Goal: Information Seeking & Learning: Learn about a topic

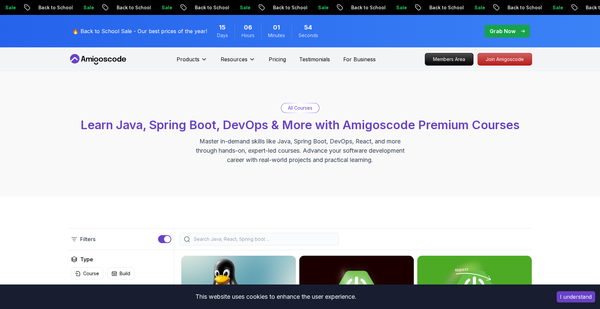
drag, startPoint x: 0, startPoint y: 0, endPoint x: 110, endPoint y: 60, distance: 125.0
click at [110, 60] on icon at bounding box center [98, 59] width 60 height 11
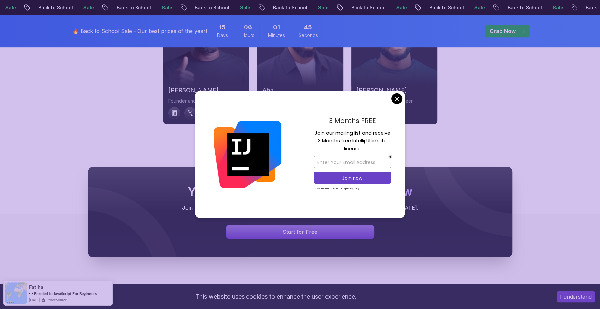
scroll to position [2380, 0]
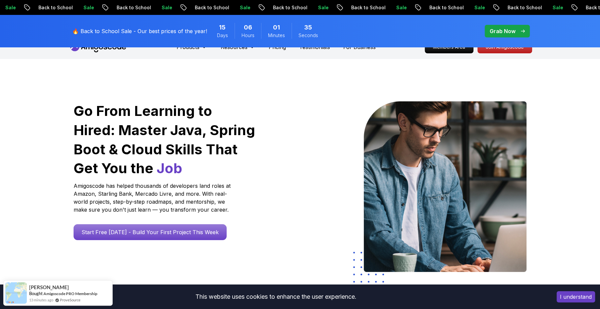
scroll to position [0, 0]
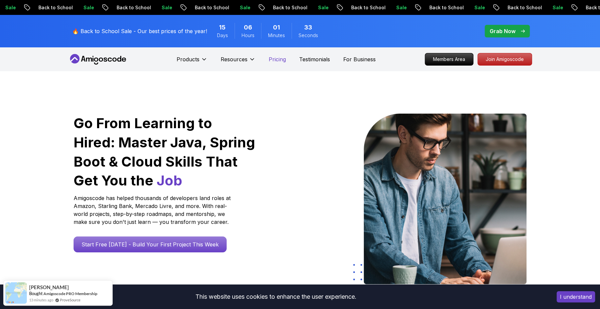
click at [280, 60] on p "Pricing" at bounding box center [276, 59] width 17 height 8
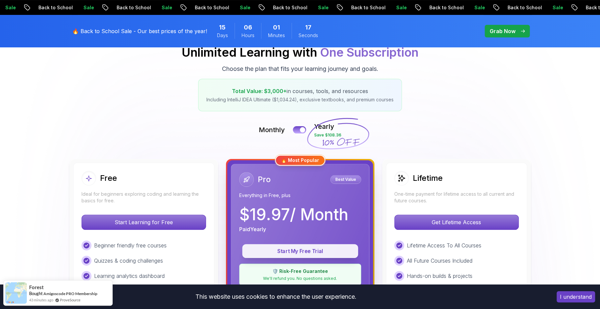
scroll to position [83, 0]
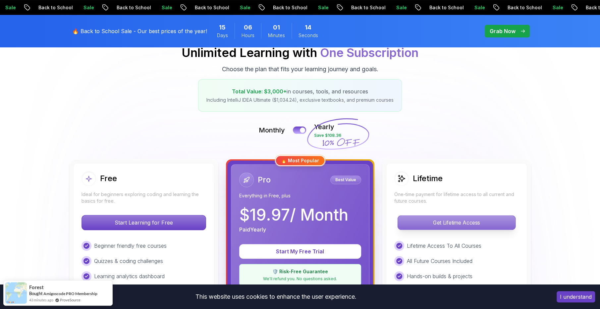
click at [454, 227] on p "Get Lifetime Access" at bounding box center [456, 223] width 118 height 14
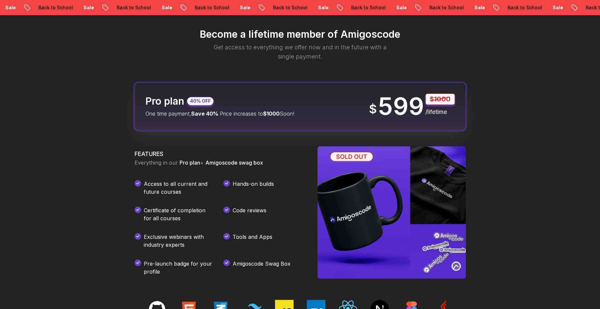
scroll to position [786, 0]
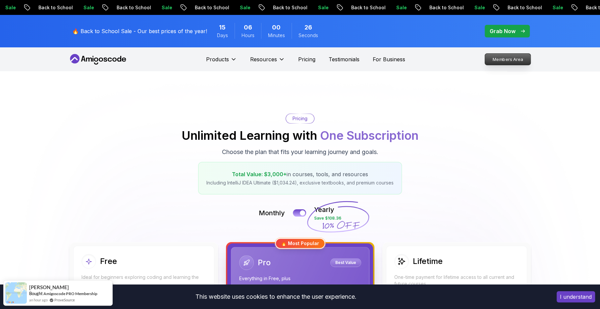
click at [512, 60] on p "Members Area" at bounding box center [507, 59] width 46 height 11
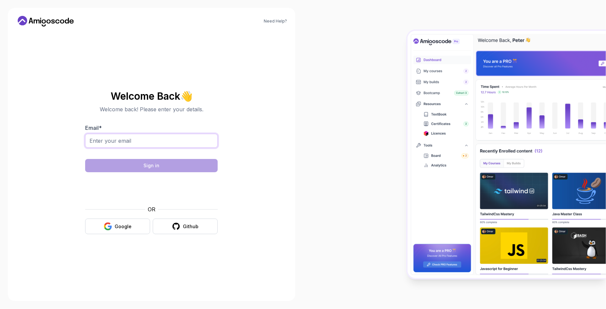
click at [165, 138] on input "Email *" at bounding box center [151, 141] width 132 height 14
click at [127, 232] on button "Google" at bounding box center [117, 226] width 65 height 16
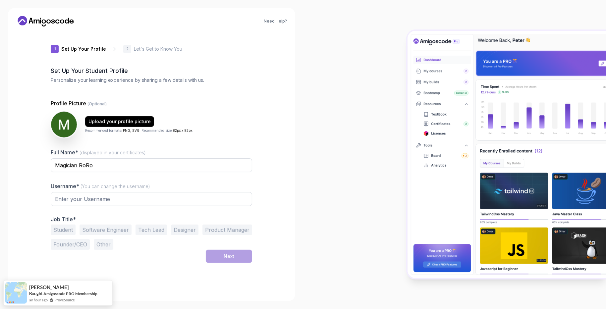
type input "zanysparrow80c29"
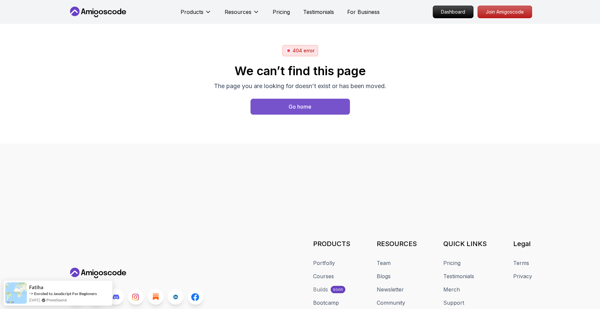
click at [306, 110] on button "Go home" at bounding box center [299, 107] width 99 height 16
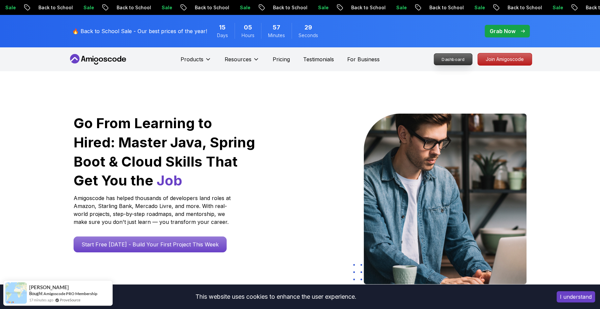
click at [449, 59] on p "Dashboard" at bounding box center [453, 59] width 38 height 11
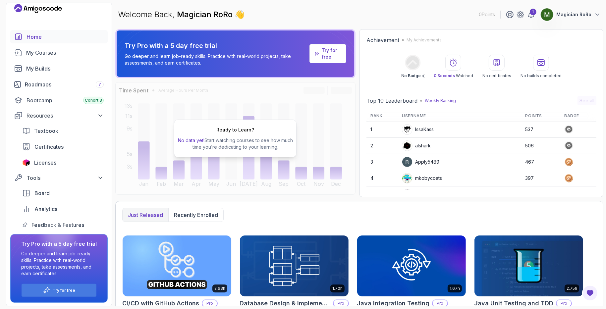
click at [586, 14] on p "Magician RoRo" at bounding box center [573, 14] width 35 height 7
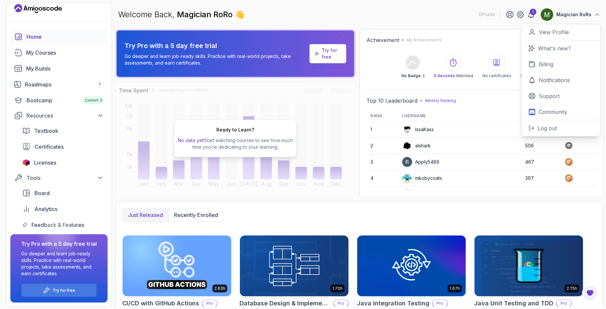
click at [429, 12] on div "Welcome Back, Magician RoRo 👋 0 Points 1 Magician RoRo 0 Points View Profile Wh…" at bounding box center [359, 15] width 488 height 24
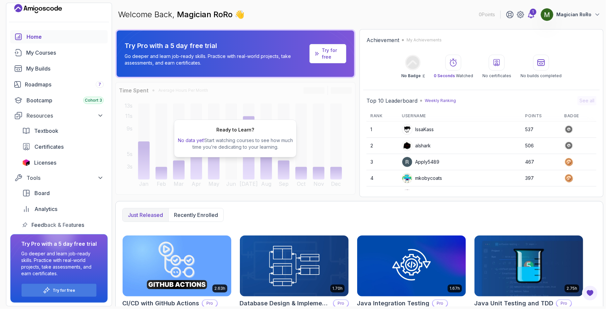
click at [533, 15] on icon at bounding box center [531, 15] width 8 height 8
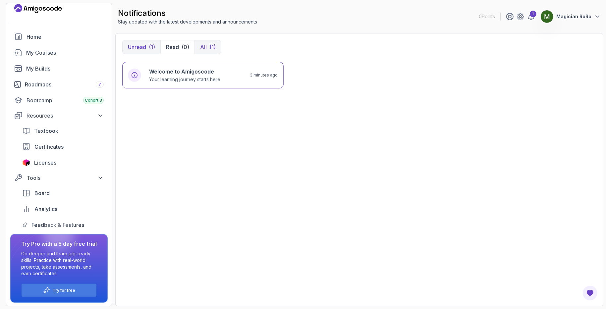
click at [200, 41] on button "All (1)" at bounding box center [207, 46] width 26 height 13
click at [148, 45] on button "Unread (1)" at bounding box center [141, 46] width 38 height 13
click at [572, 22] on button "Magician RoRo" at bounding box center [570, 16] width 60 height 13
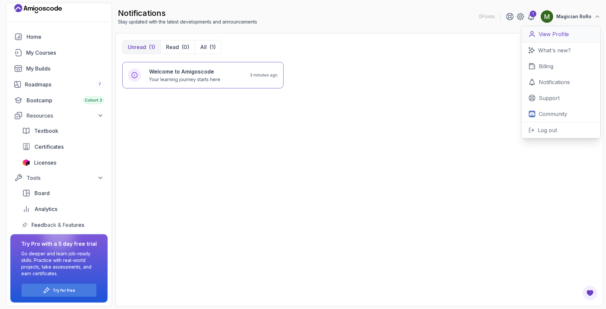
click at [566, 34] on p "View Profile" at bounding box center [553, 34] width 30 height 8
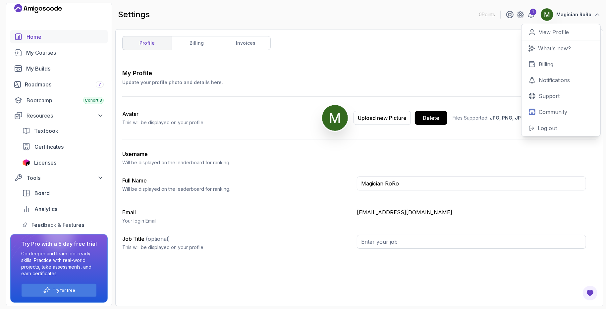
click at [29, 35] on div "Home" at bounding box center [64, 37] width 77 height 8
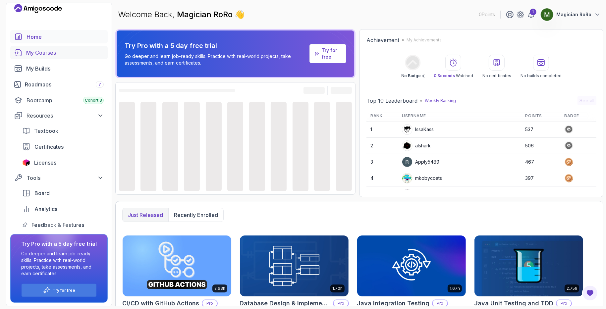
click at [33, 49] on div "My Courses" at bounding box center [64, 53] width 77 height 8
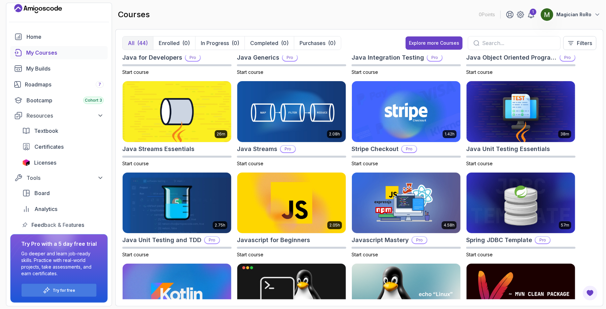
scroll to position [762, 0]
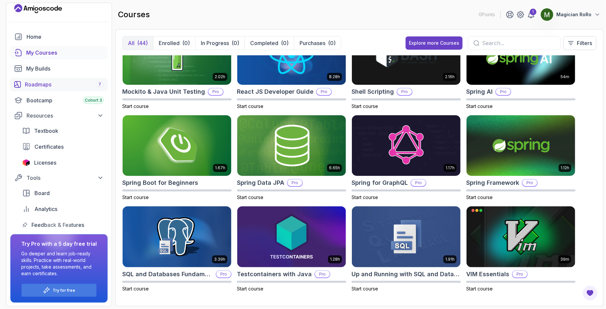
click at [56, 82] on div "Roadmaps 7" at bounding box center [64, 84] width 79 height 8
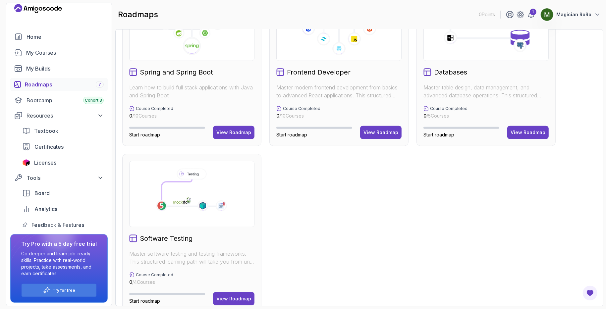
scroll to position [226, 0]
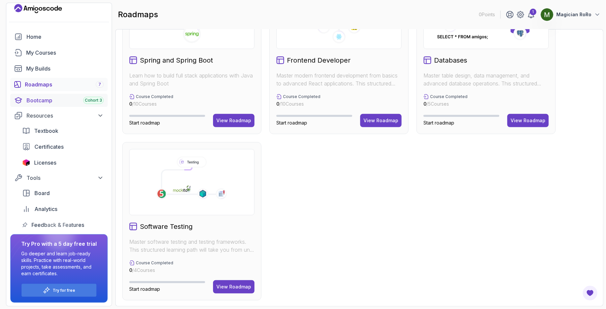
click at [42, 101] on div "Bootcamp Cohort 3" at bounding box center [64, 100] width 77 height 8
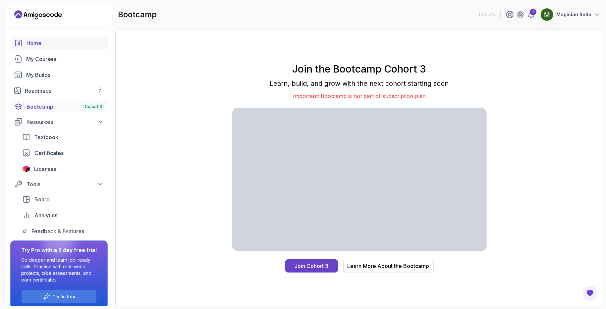
click at [45, 46] on div "Home" at bounding box center [64, 43] width 77 height 8
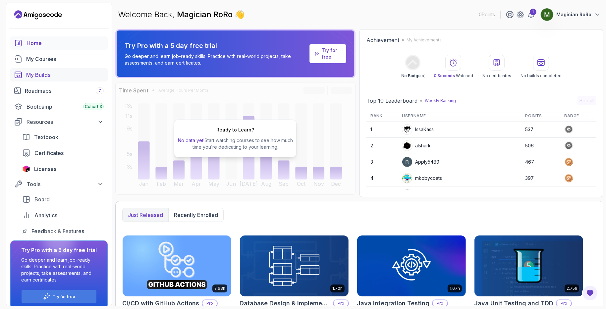
click at [46, 70] on link "My Builds" at bounding box center [58, 74] width 97 height 13
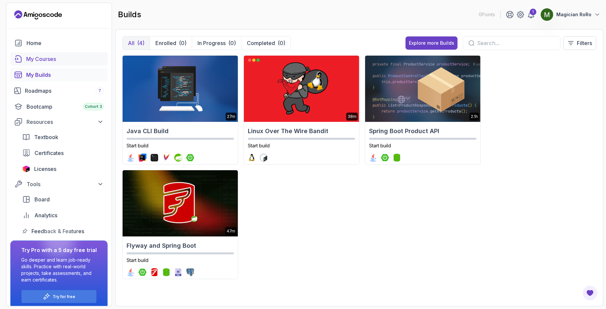
click at [43, 58] on div "My Courses" at bounding box center [64, 59] width 77 height 8
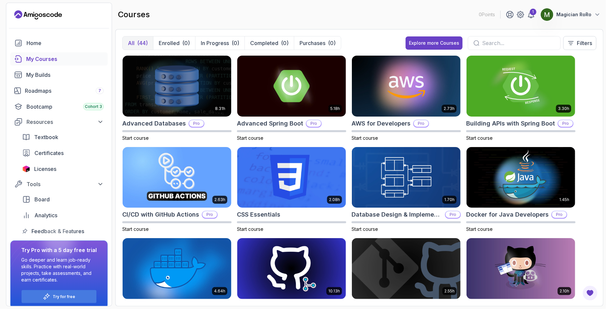
click at [494, 42] on input "text" at bounding box center [518, 43] width 73 height 8
click at [33, 44] on div "Home" at bounding box center [64, 43] width 77 height 8
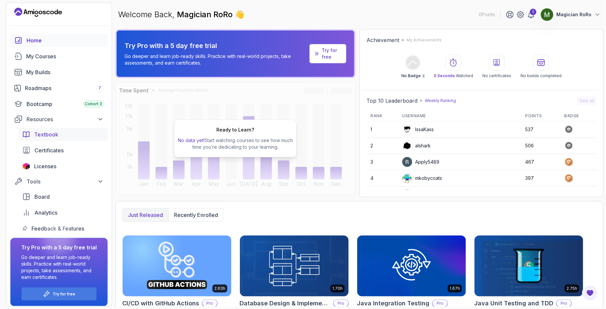
scroll to position [6, 0]
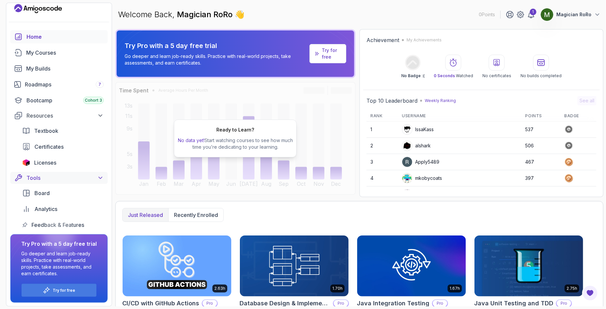
click at [100, 178] on icon at bounding box center [100, 177] width 7 height 7
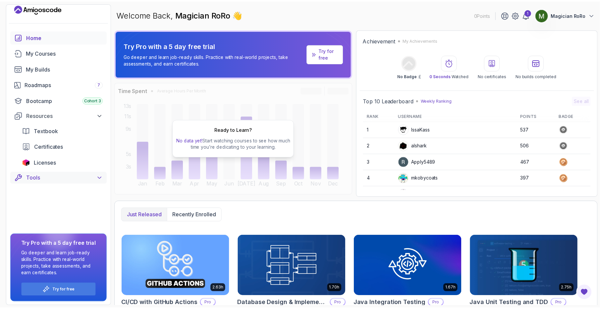
scroll to position [0, 0]
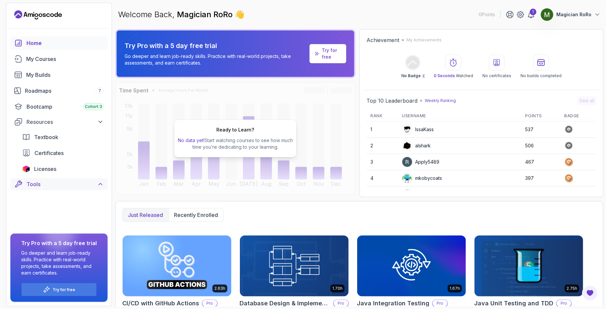
click at [100, 178] on button "Tools" at bounding box center [58, 184] width 97 height 12
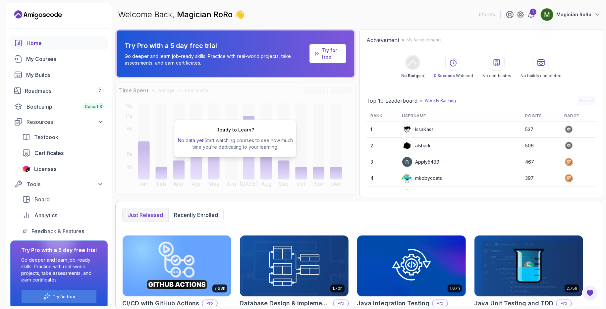
click at [47, 14] on icon "Landing page" at bounding box center [48, 15] width 4 height 4
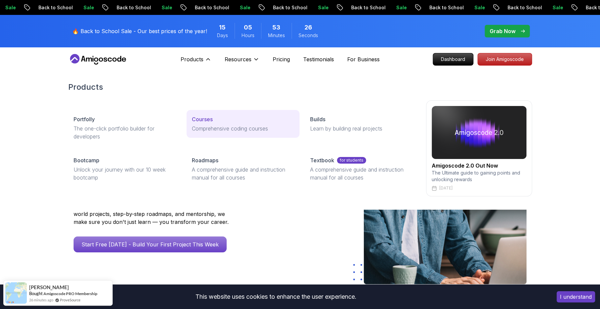
click at [227, 129] on p "Comprehensive coding courses" at bounding box center [243, 128] width 102 height 8
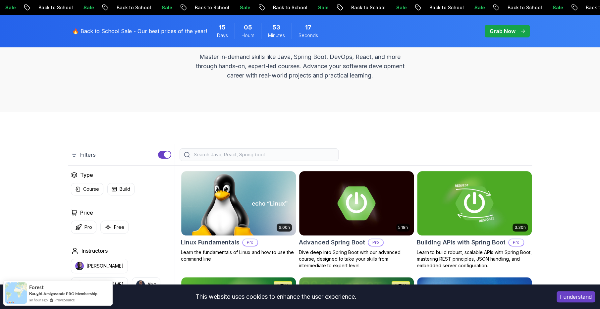
scroll to position [83, 0]
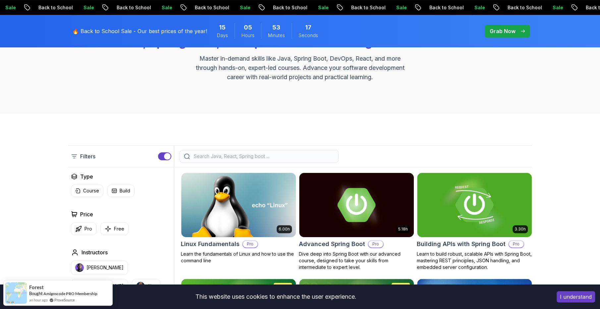
click at [218, 159] on input "search" at bounding box center [263, 156] width 142 height 7
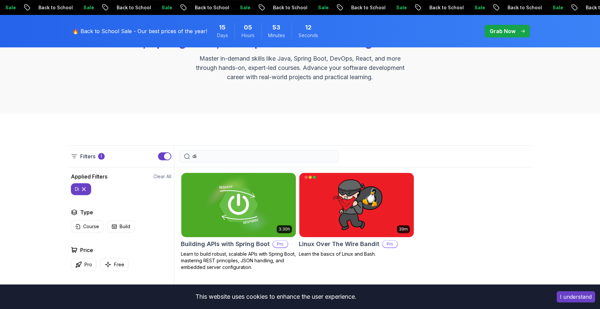
type input "d"
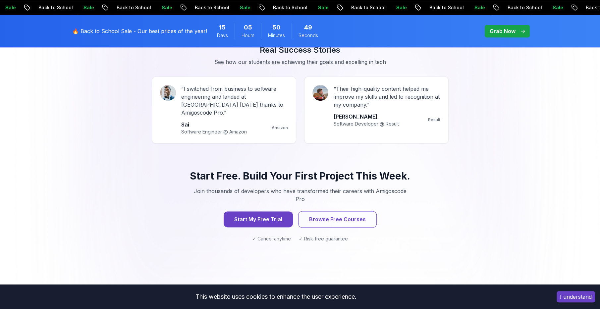
scroll to position [621, 0]
